Goal: Use online tool/utility: Utilize a website feature to perform a specific function

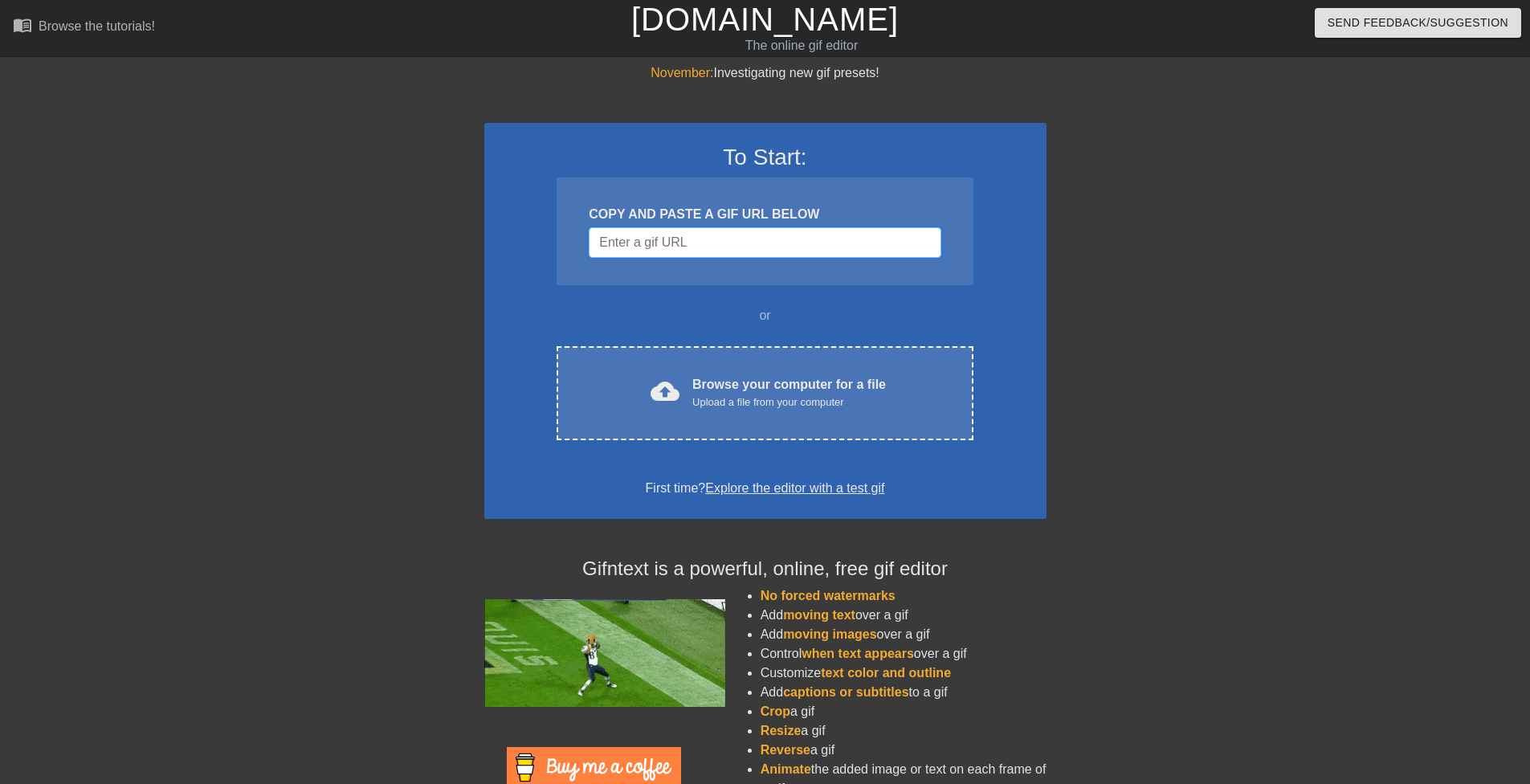
click at [627, 249] on input "Username" at bounding box center [764, 242] width 352 height 31
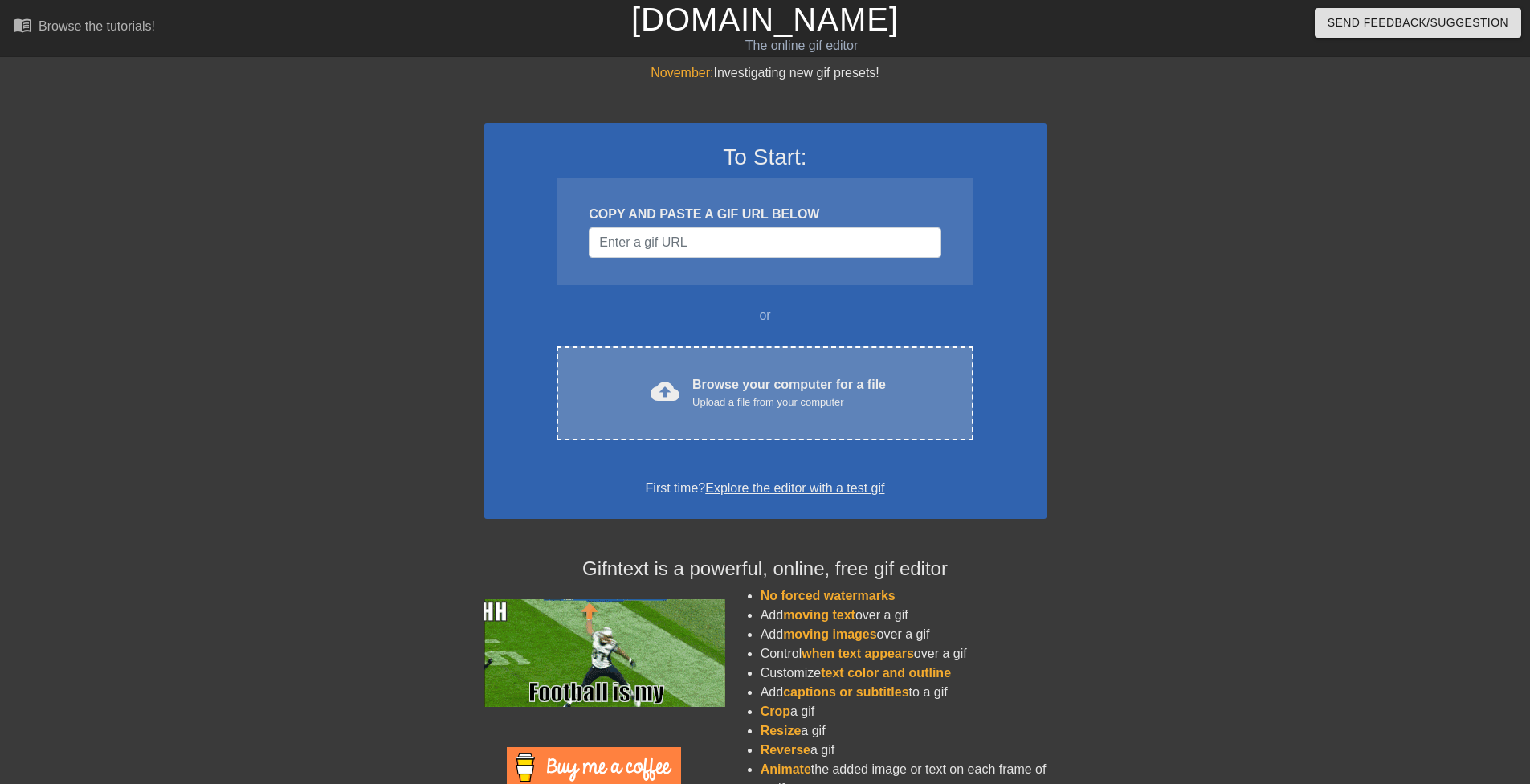
click at [731, 369] on div "cloud_upload Browse your computer for a file Upload a file from your computer C…" at bounding box center [764, 393] width 416 height 94
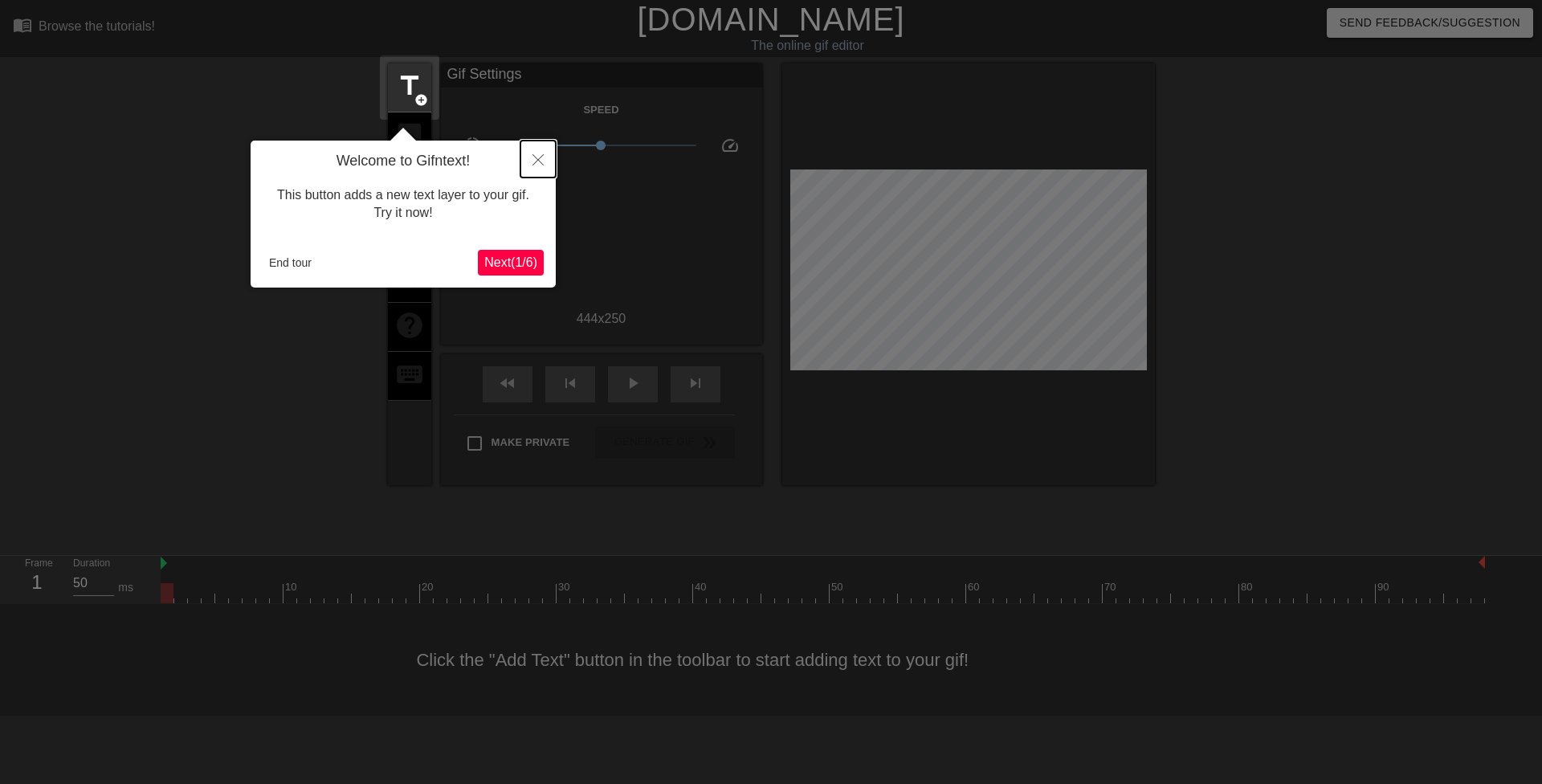
click at [531, 150] on button "Close" at bounding box center [538, 159] width 35 height 37
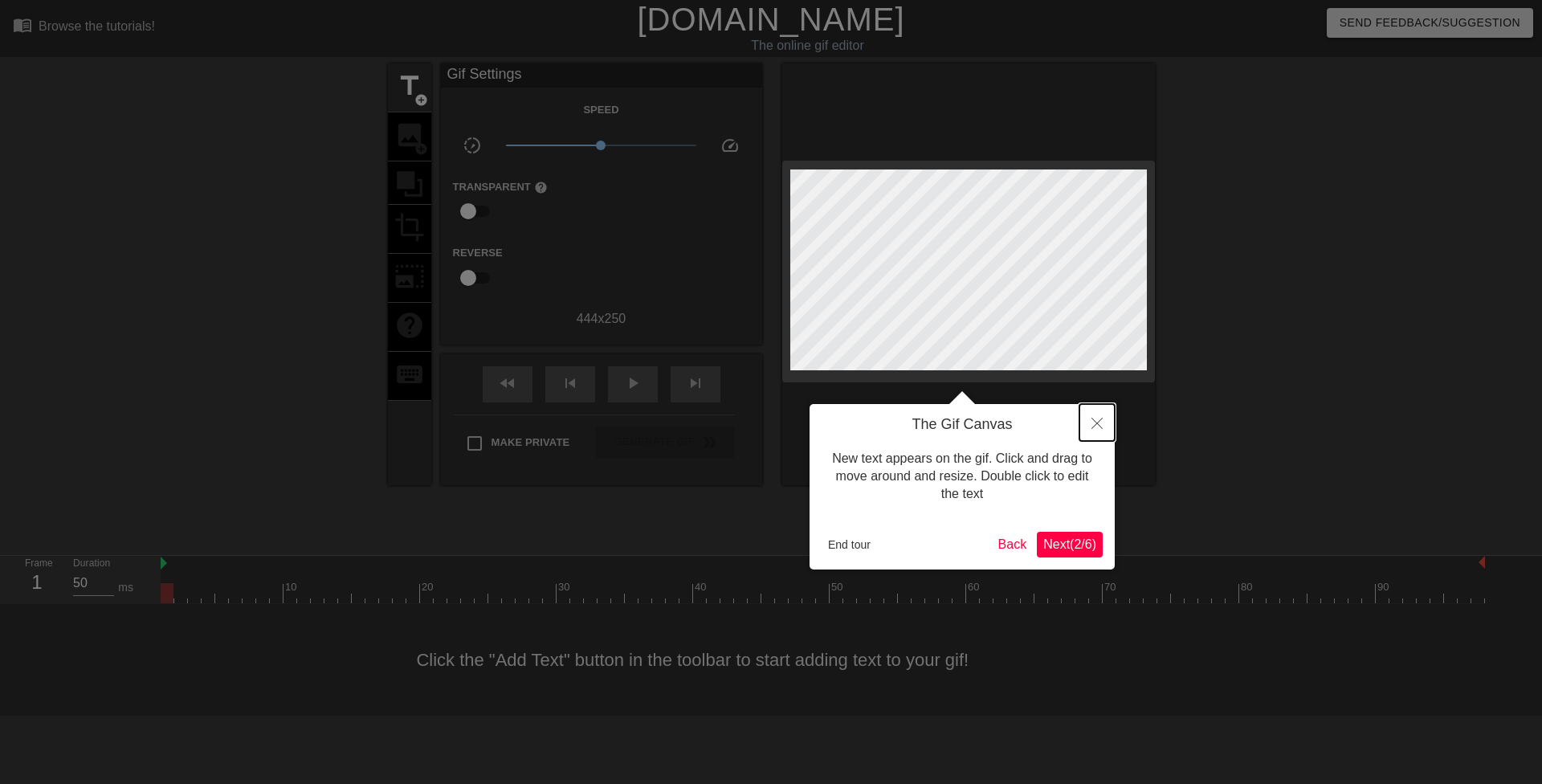
click at [1094, 414] on button "Close" at bounding box center [1097, 422] width 35 height 37
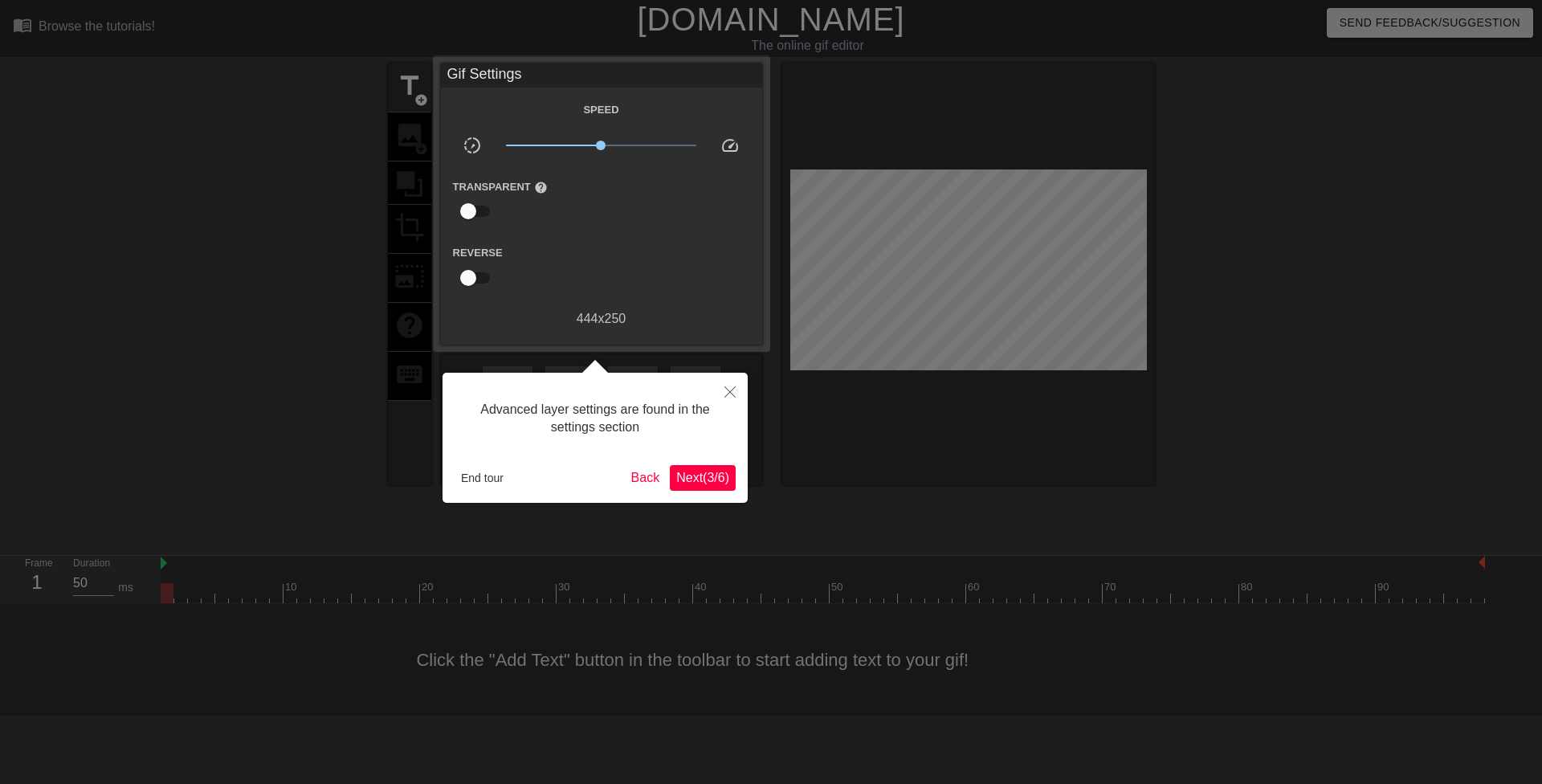
click at [1094, 414] on div at bounding box center [771, 392] width 1542 height 784
click at [705, 491] on div "Advanced layer settings are found in the settings section End tour Back Next ( …" at bounding box center [596, 438] width 305 height 130
click at [707, 480] on span "Next ( 3 / 6 )" at bounding box center [702, 477] width 53 height 13
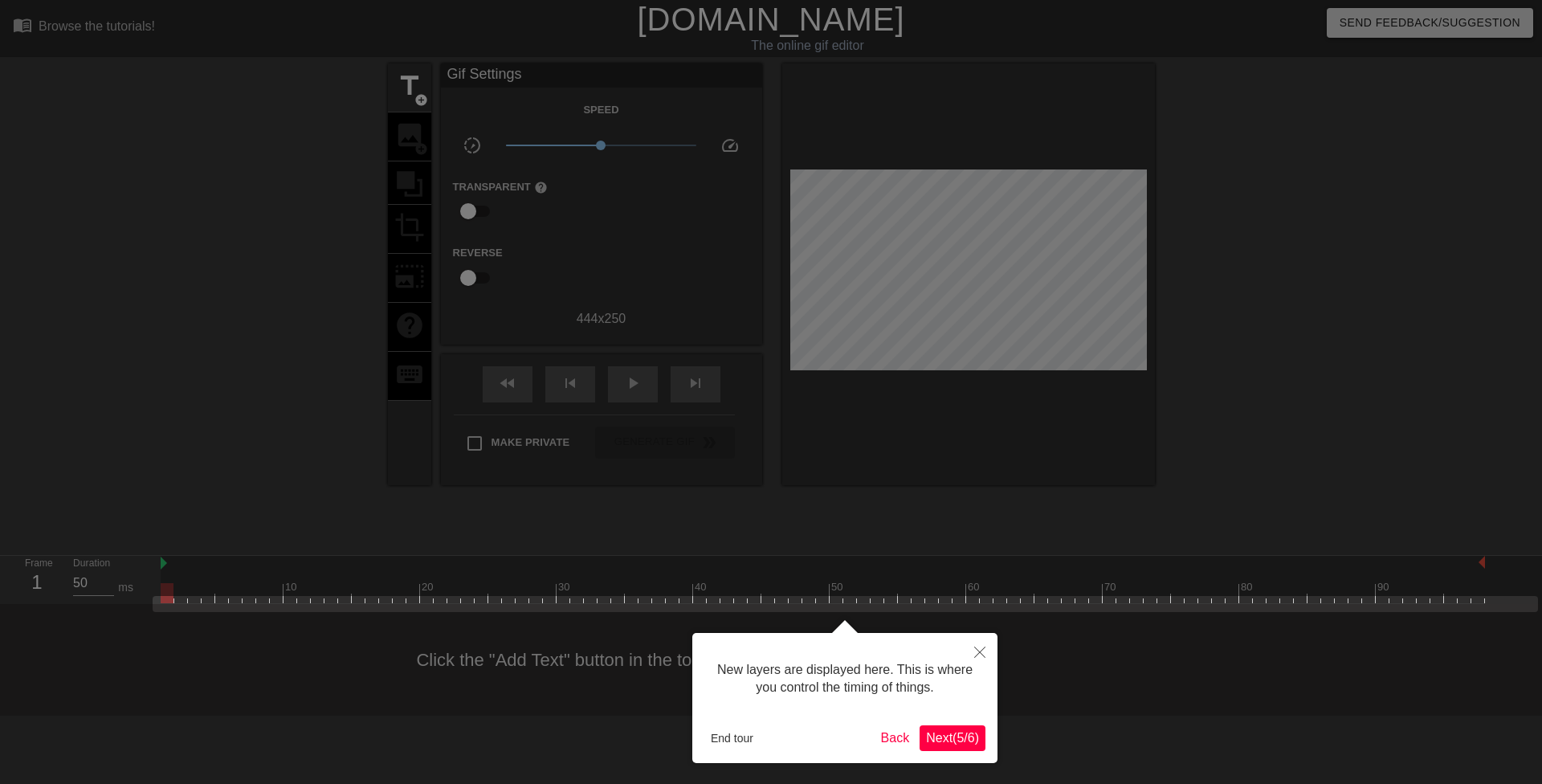
scroll to position [13, 0]
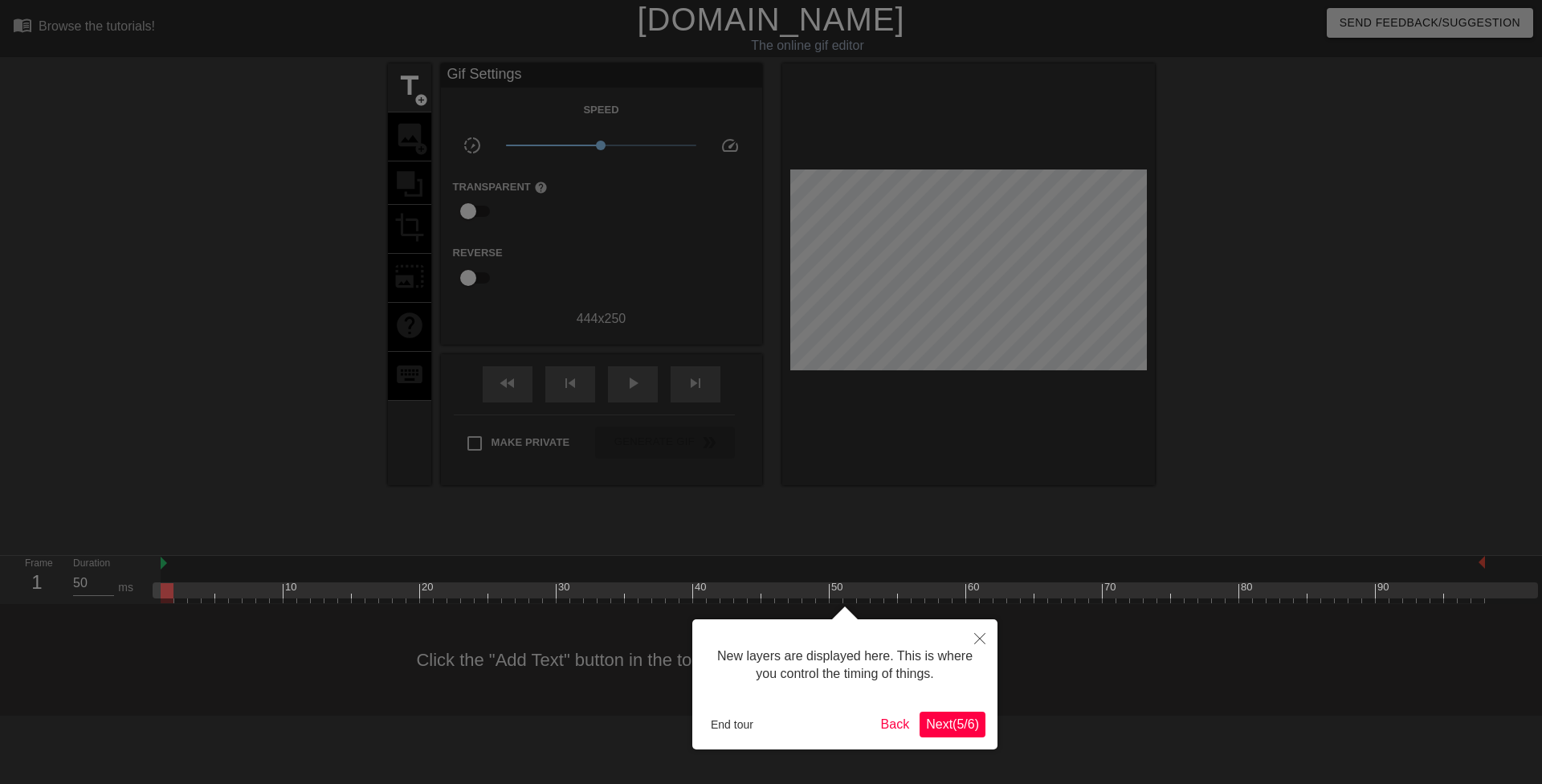
click at [936, 732] on button "Next ( 5 / 6 )" at bounding box center [952, 724] width 66 height 26
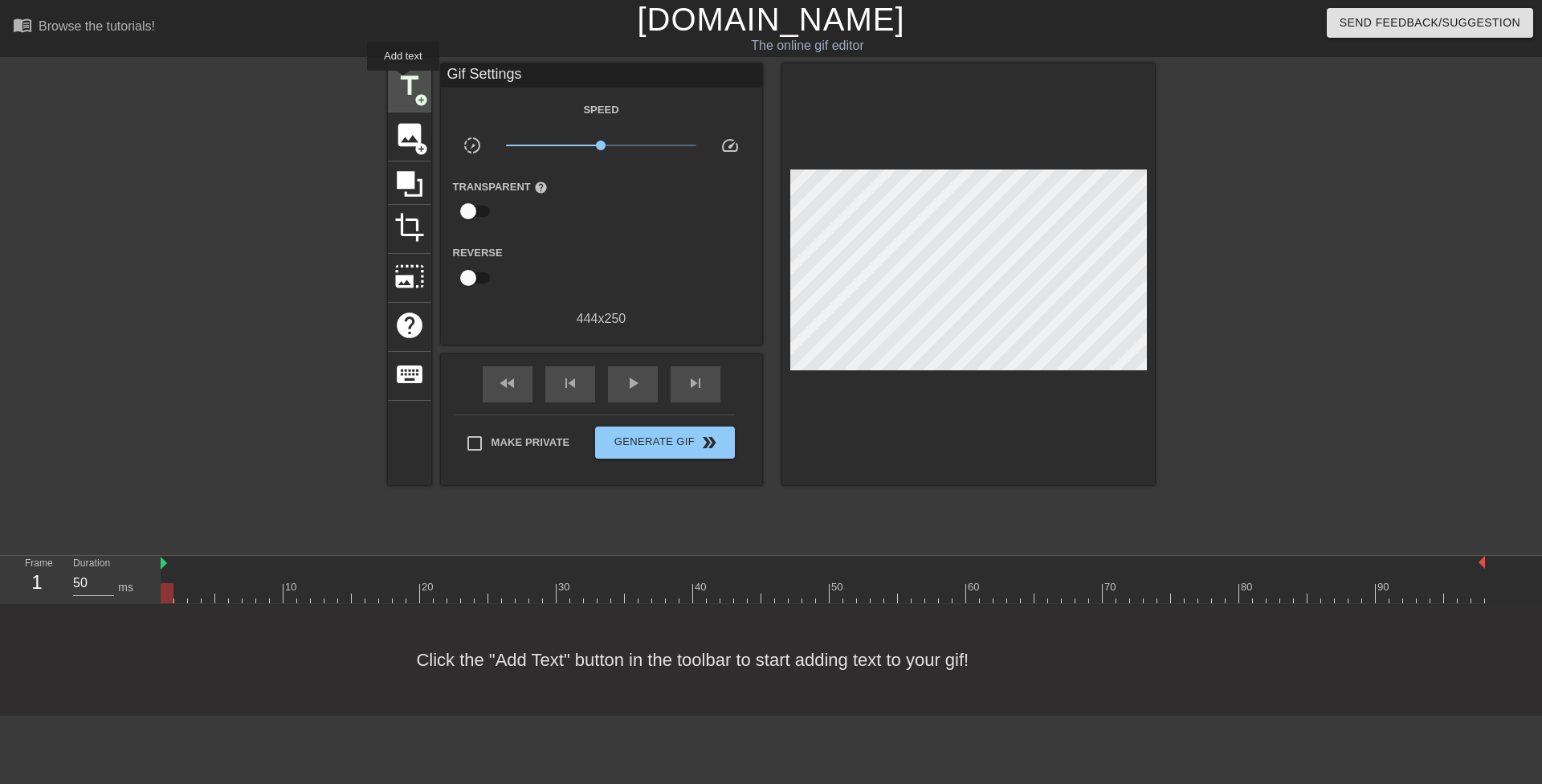
click at [403, 81] on span "title" at bounding box center [409, 86] width 31 height 31
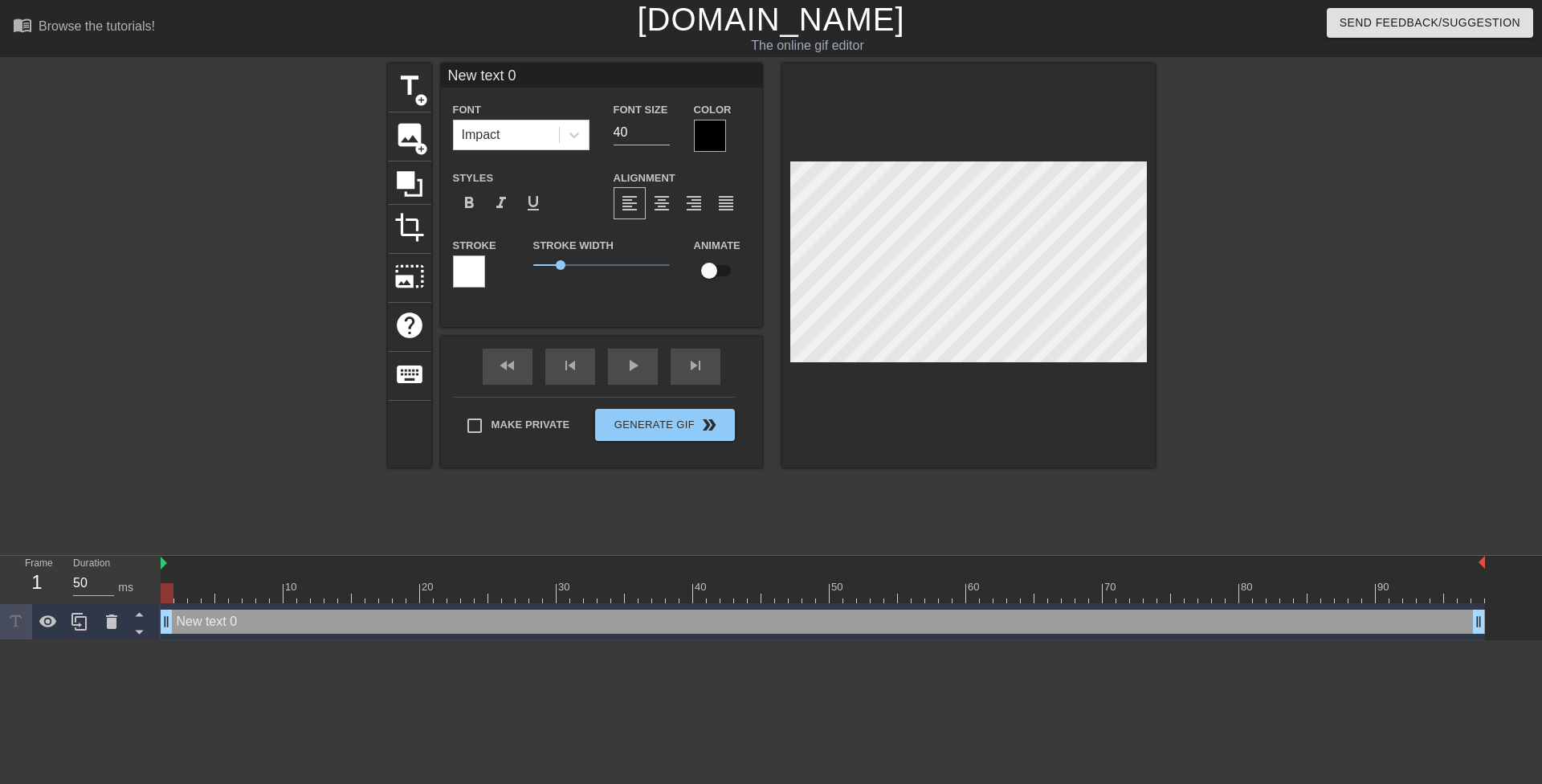
scroll to position [3, 4]
type input "j"
type textarea "j"
type input "jA"
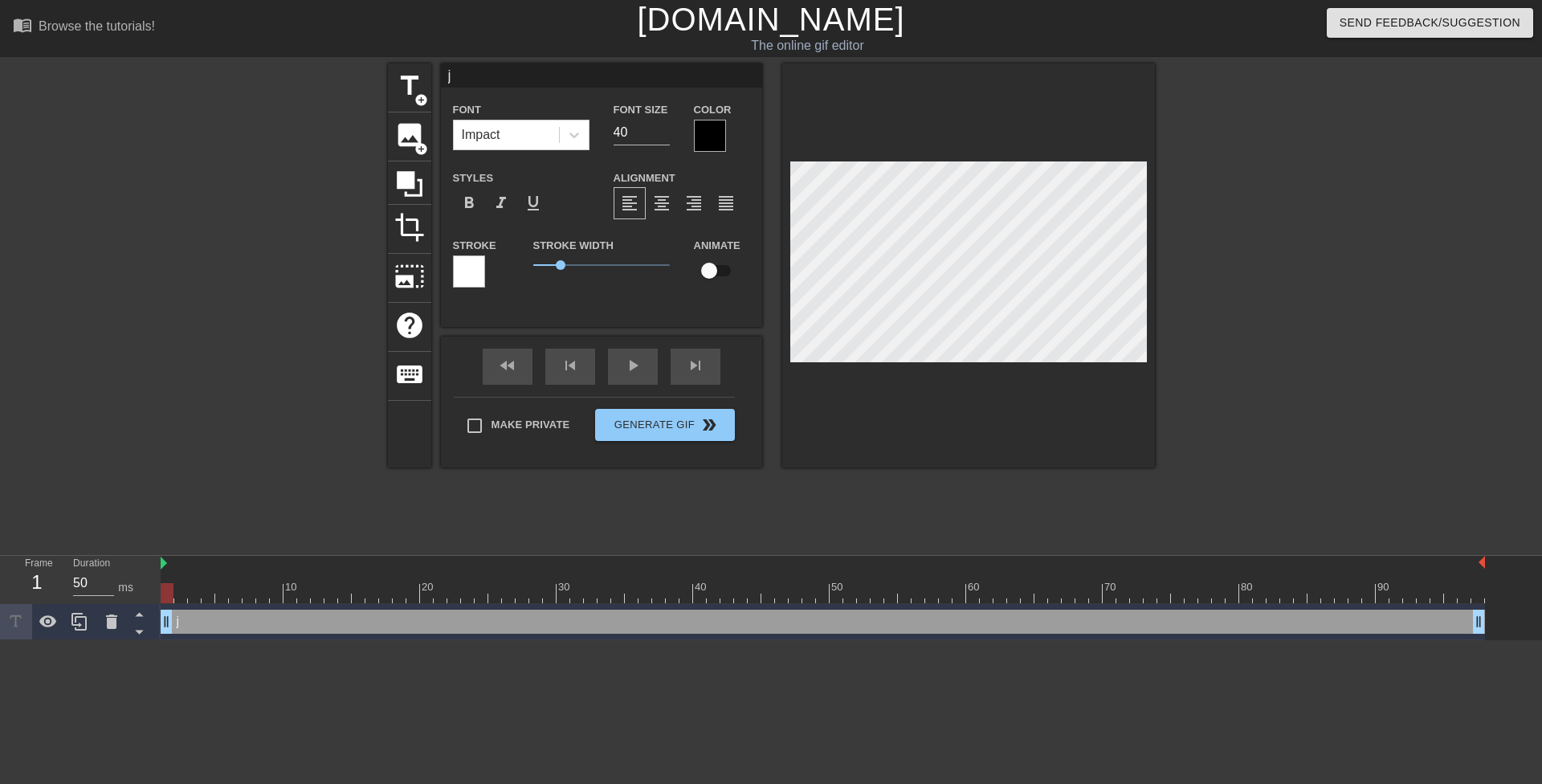
type textarea "jA"
type input "jAC"
type textarea "jAC"
type input "jACK"
type textarea "jACK"
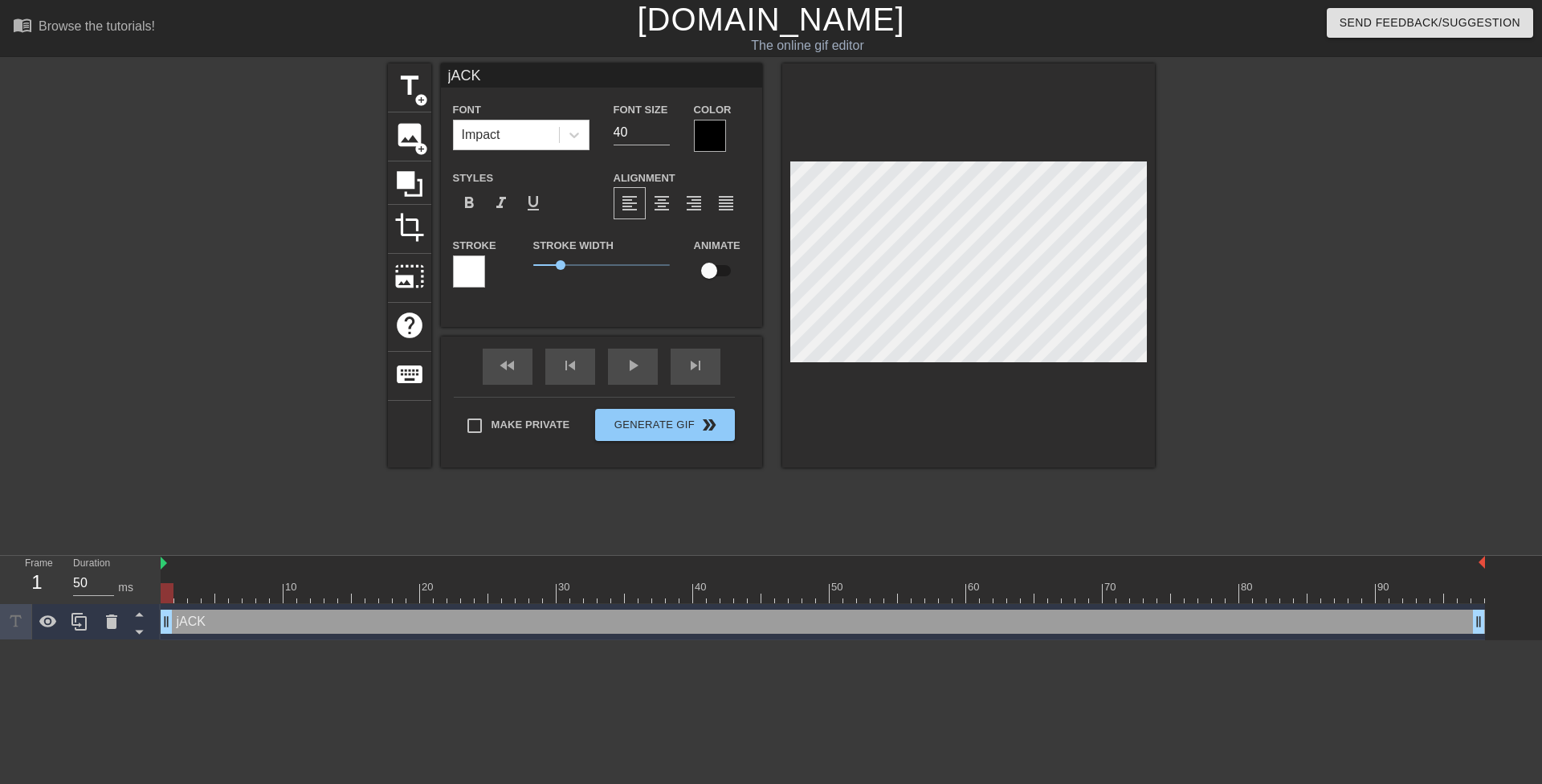
type input "jAC"
type textarea "jAC"
type input "jA"
type textarea "jA"
type input "j"
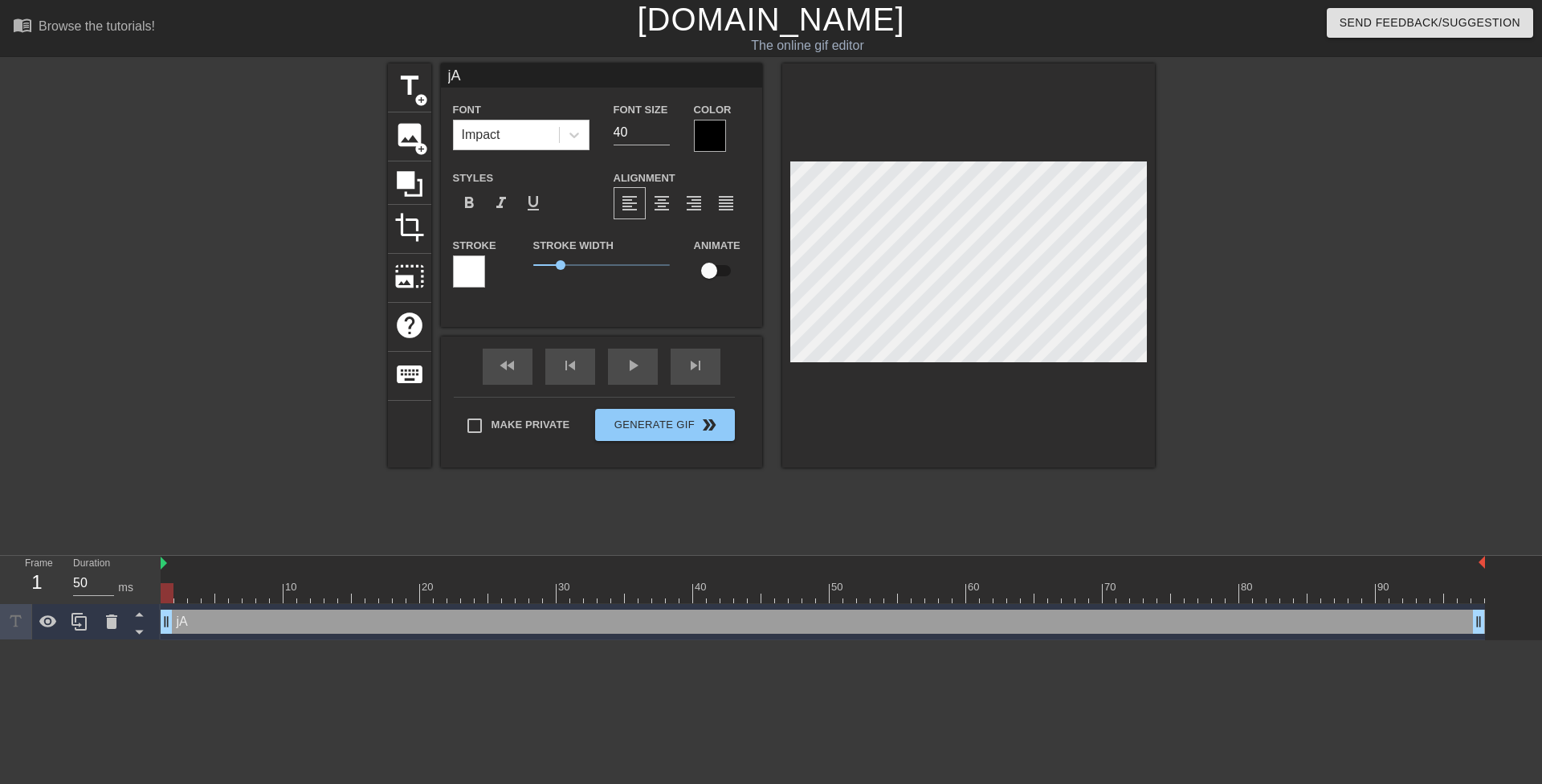
type textarea "j"
type input "J"
type textarea "J"
type input "[PERSON_NAME]"
type textarea "[PERSON_NAME]"
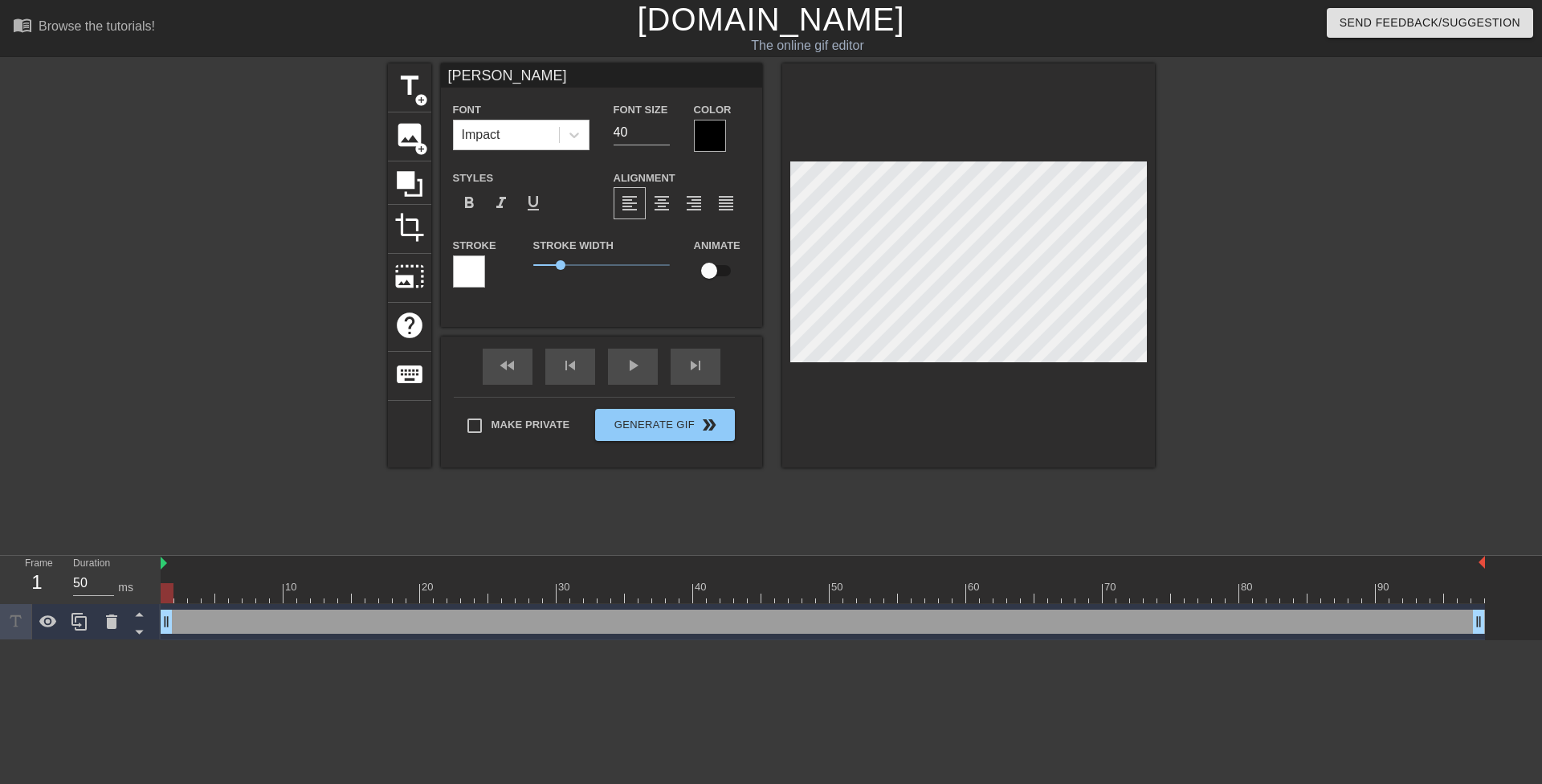
type input "JAC"
type textarea "JACK"
type input "JACK"
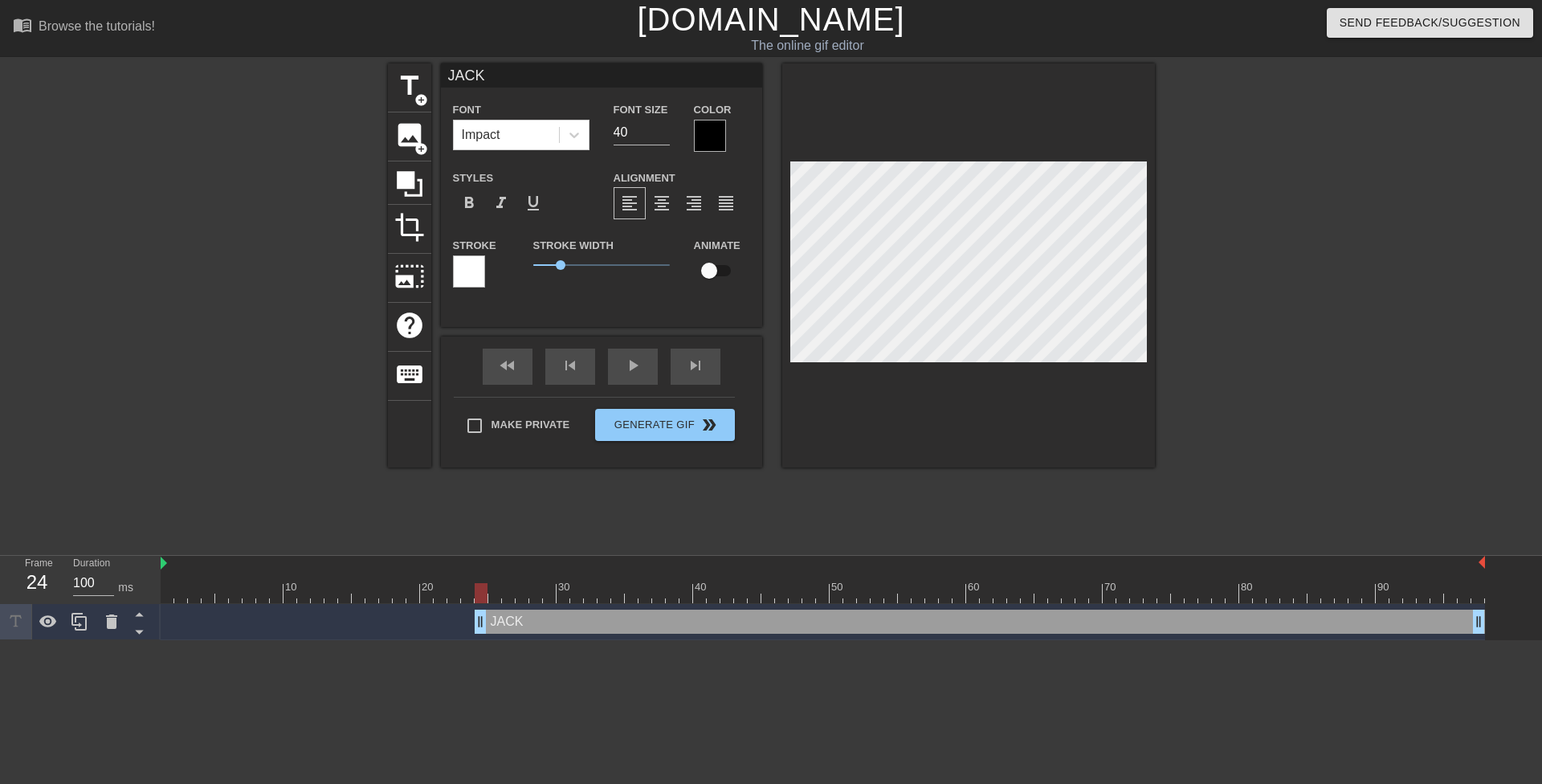
drag, startPoint x: 173, startPoint y: 620, endPoint x: 492, endPoint y: 640, distance: 319.6
click at [492, 640] on html "menu_book Browse the tutorials! [DOMAIN_NAME] The online gif editor Send Feedba…" at bounding box center [771, 320] width 1542 height 640
type input "50"
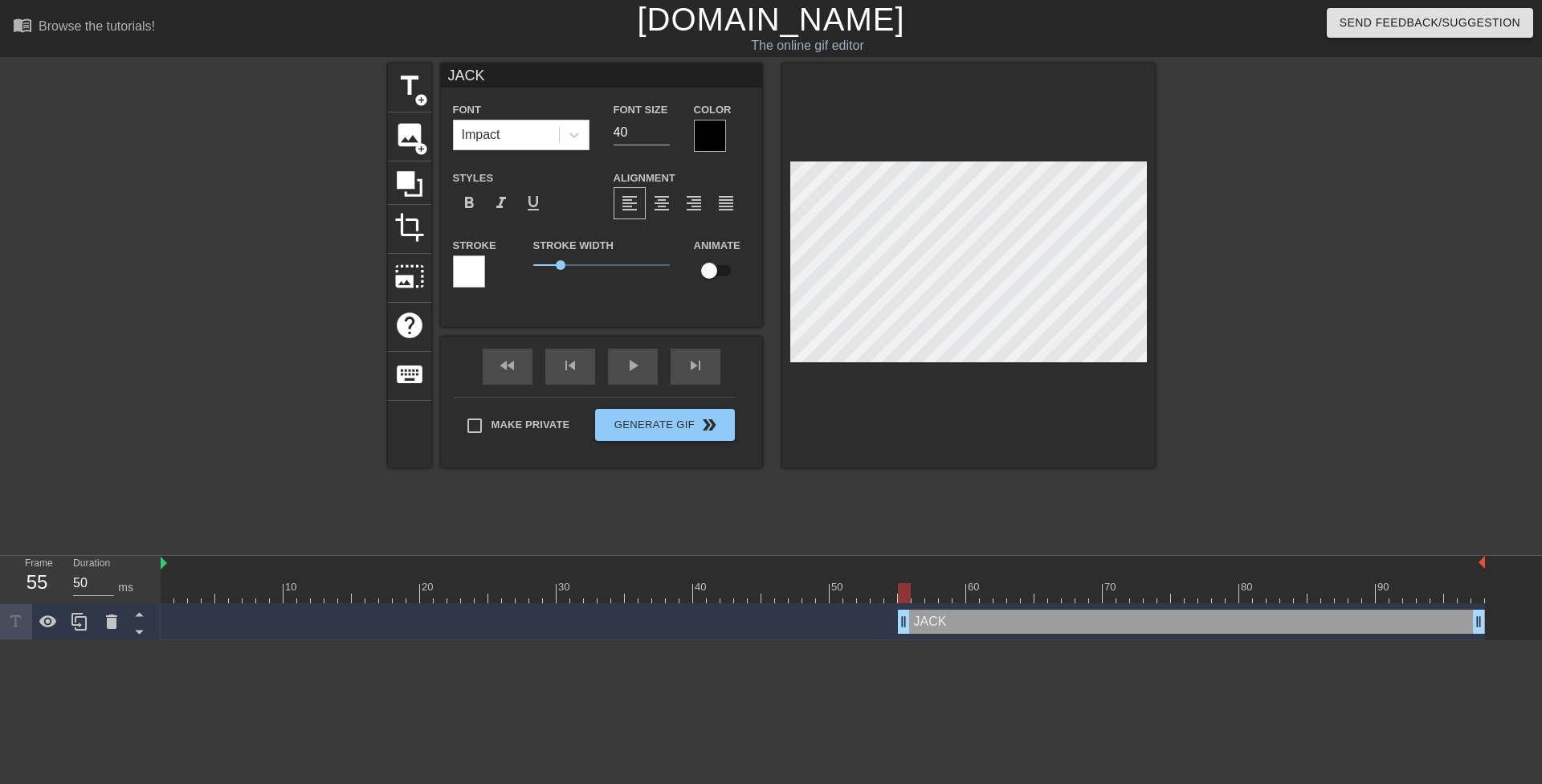
drag, startPoint x: 484, startPoint y: 620, endPoint x: 914, endPoint y: 619, distance: 430.0
